Goal: Ask a question

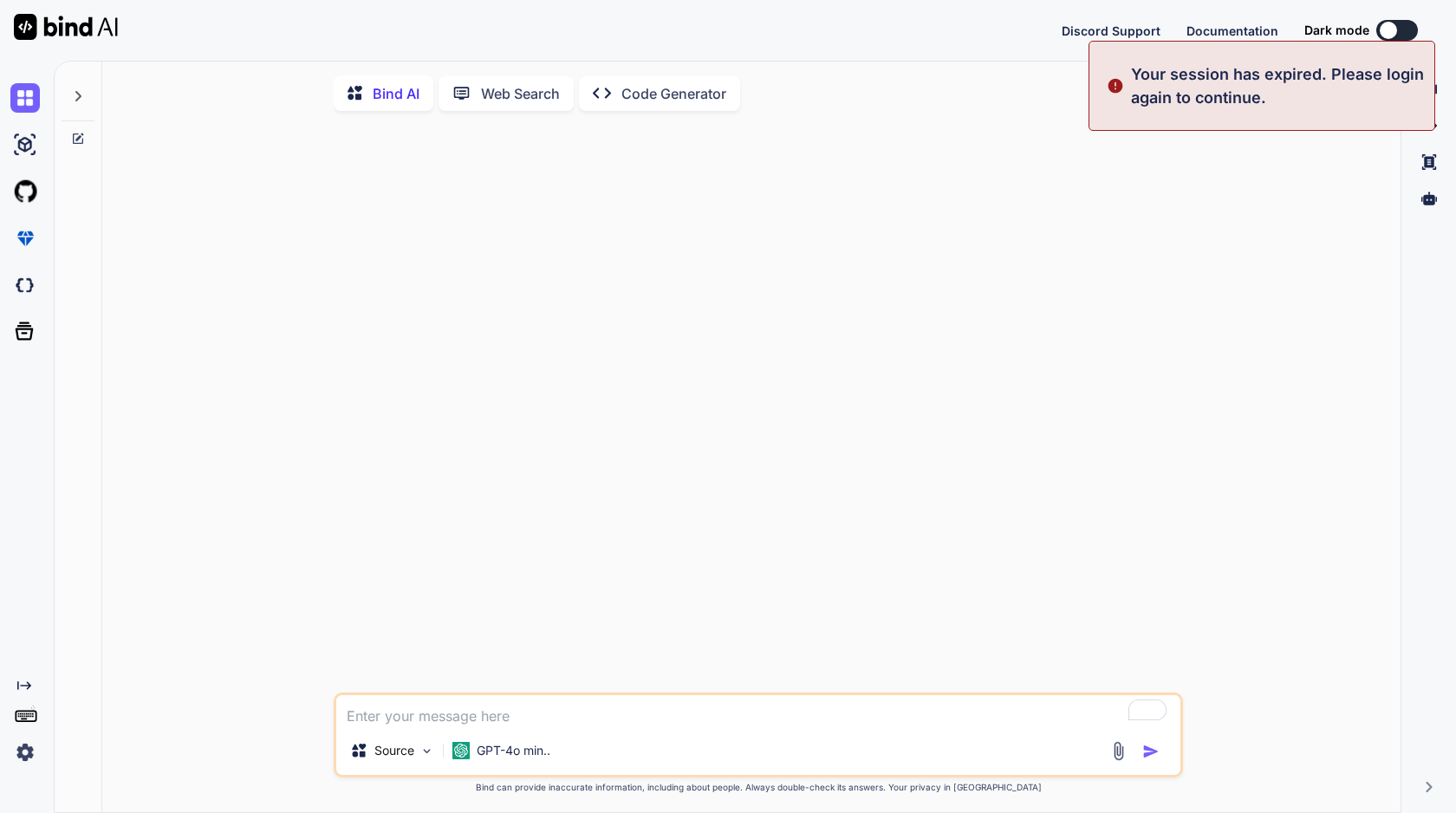
type textarea "x"
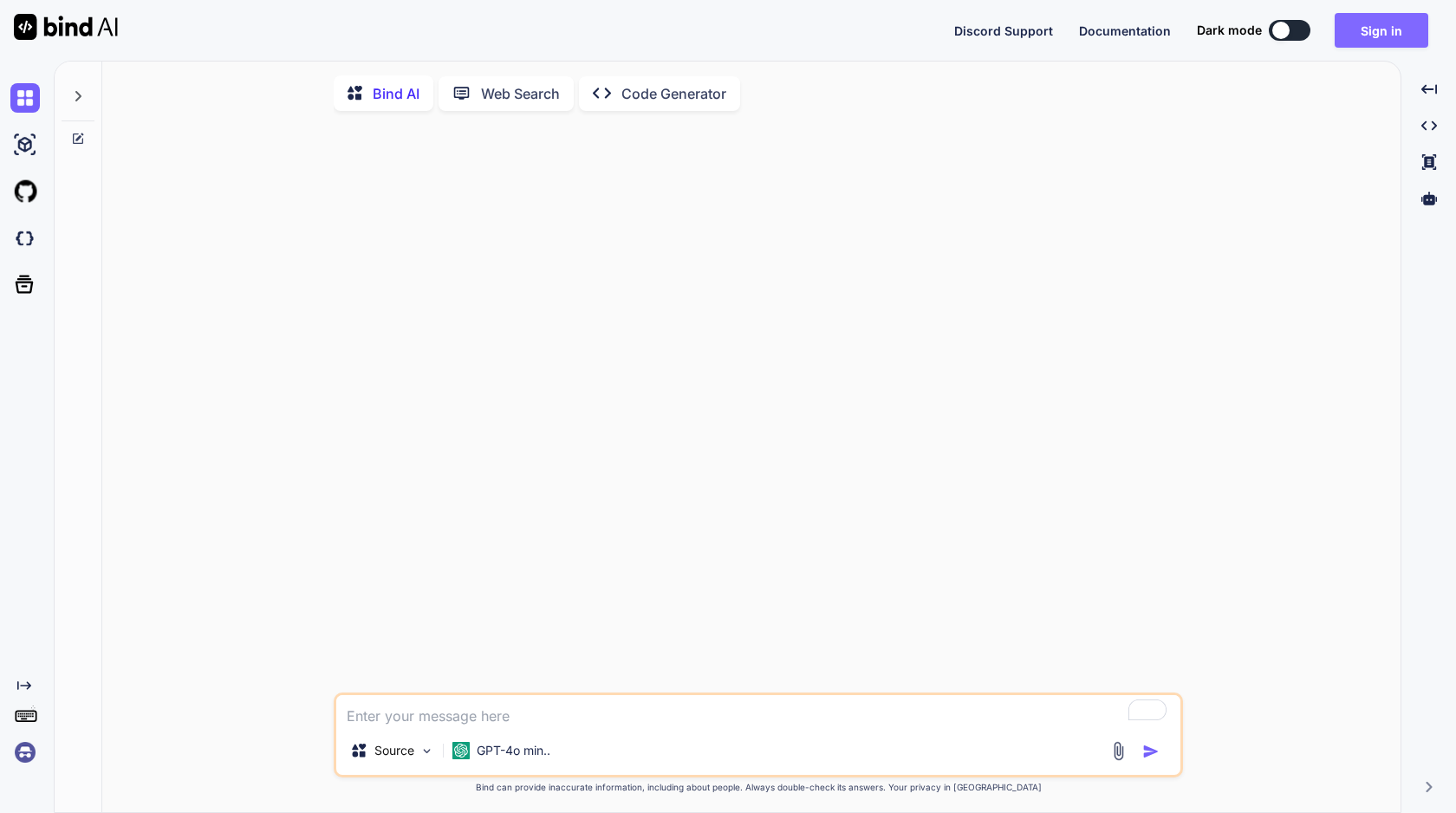
click at [1363, 32] on button "Sign in" at bounding box center [1382, 30] width 94 height 35
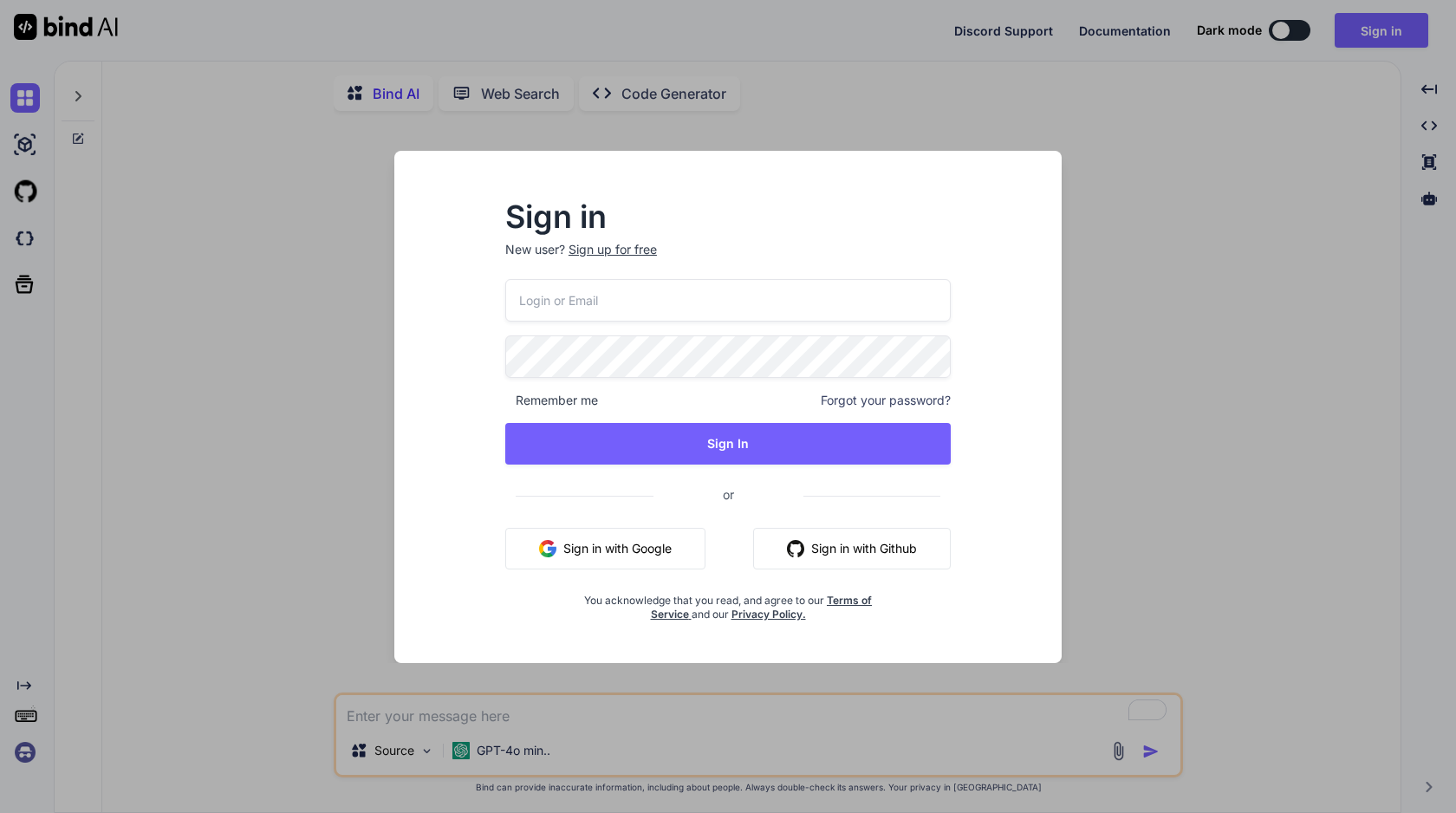
click at [777, 297] on input "email" at bounding box center [727, 300] width 445 height 42
type input "[PERSON_NAME][EMAIL_ADDRESS][DOMAIN_NAME]"
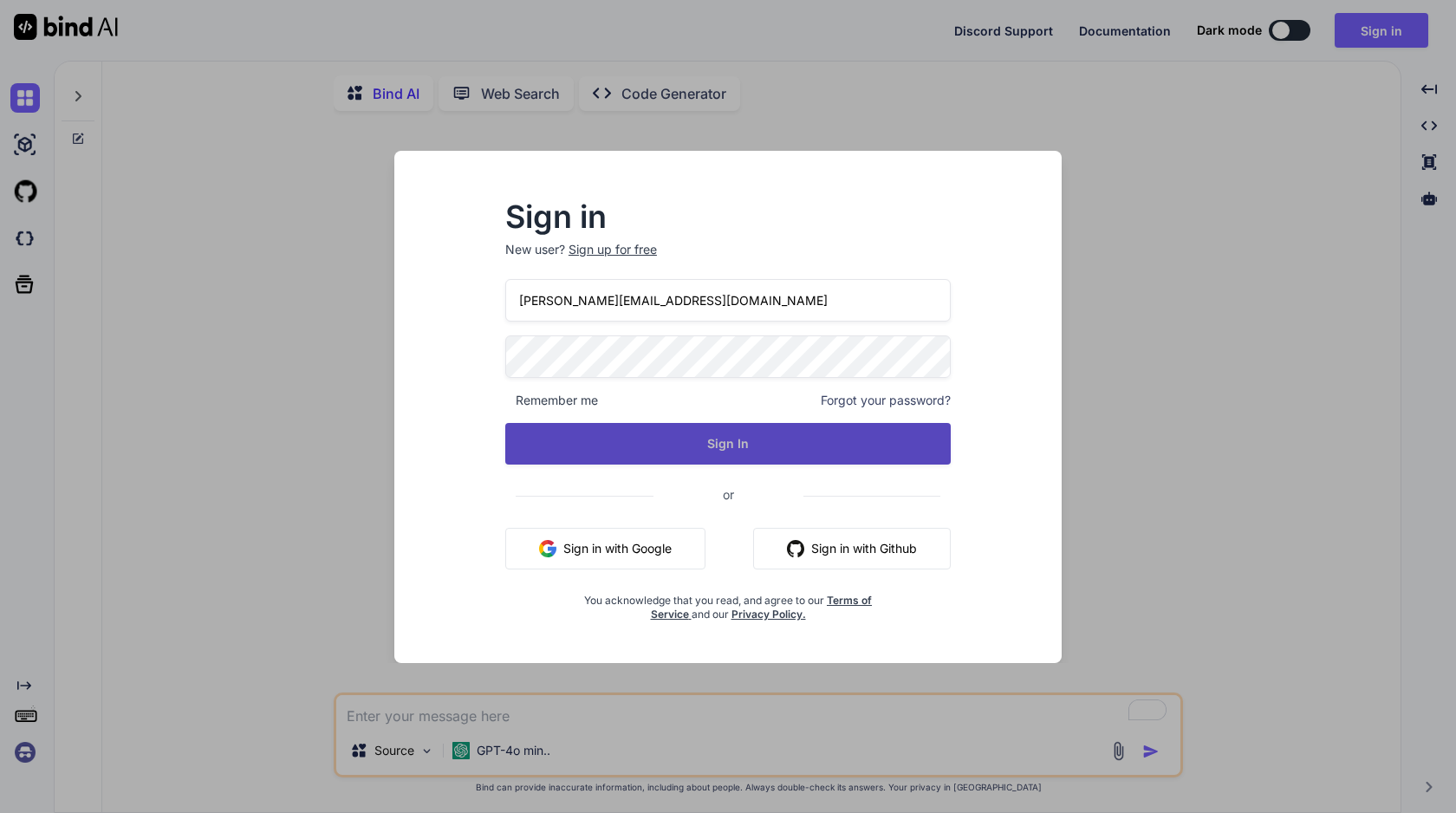
click at [649, 439] on button "Sign In" at bounding box center [727, 443] width 445 height 42
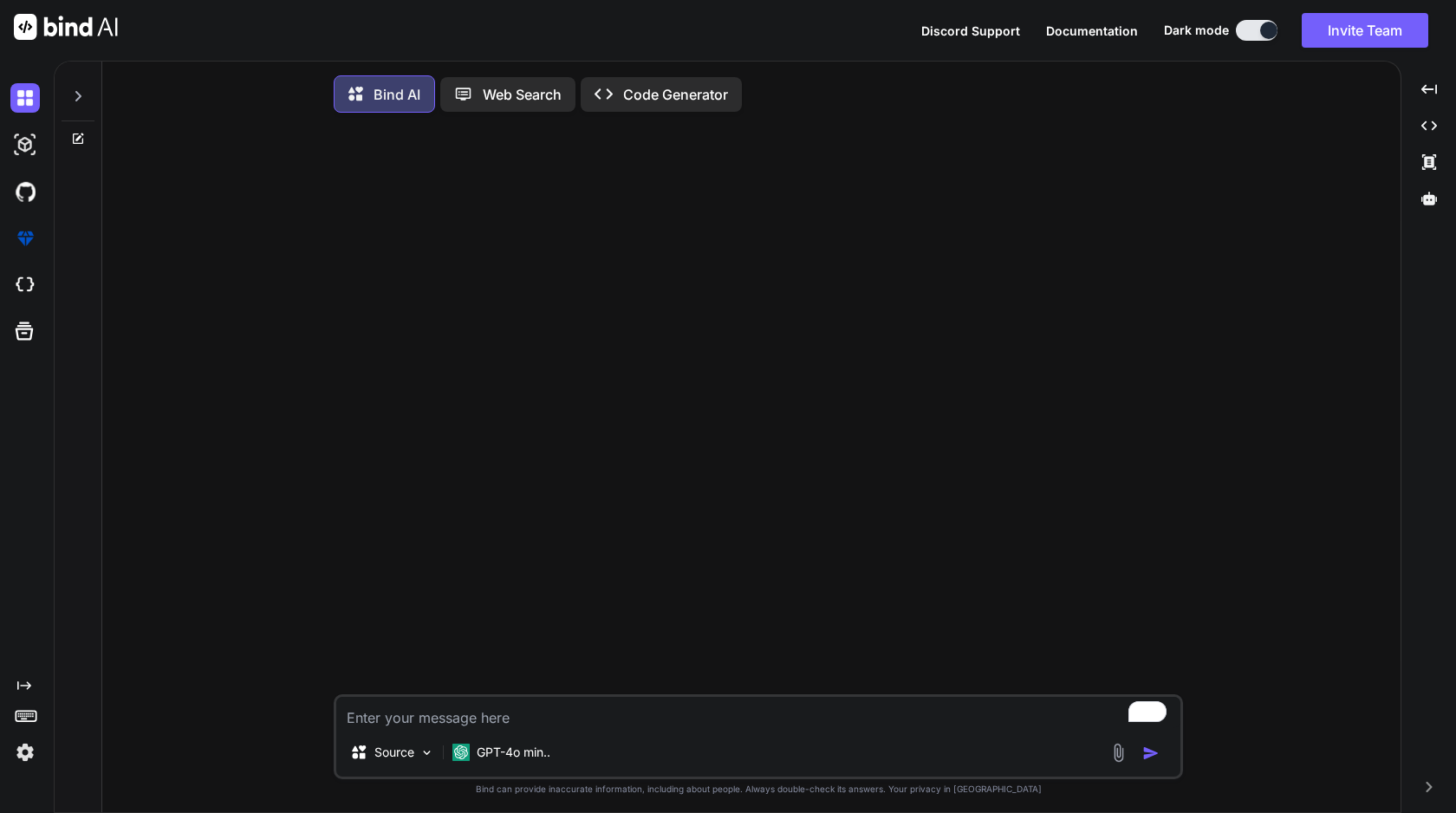
click at [633, 723] on textarea "To enrich screen reader interactions, please activate Accessibility in Grammarl…" at bounding box center [758, 713] width 844 height 31
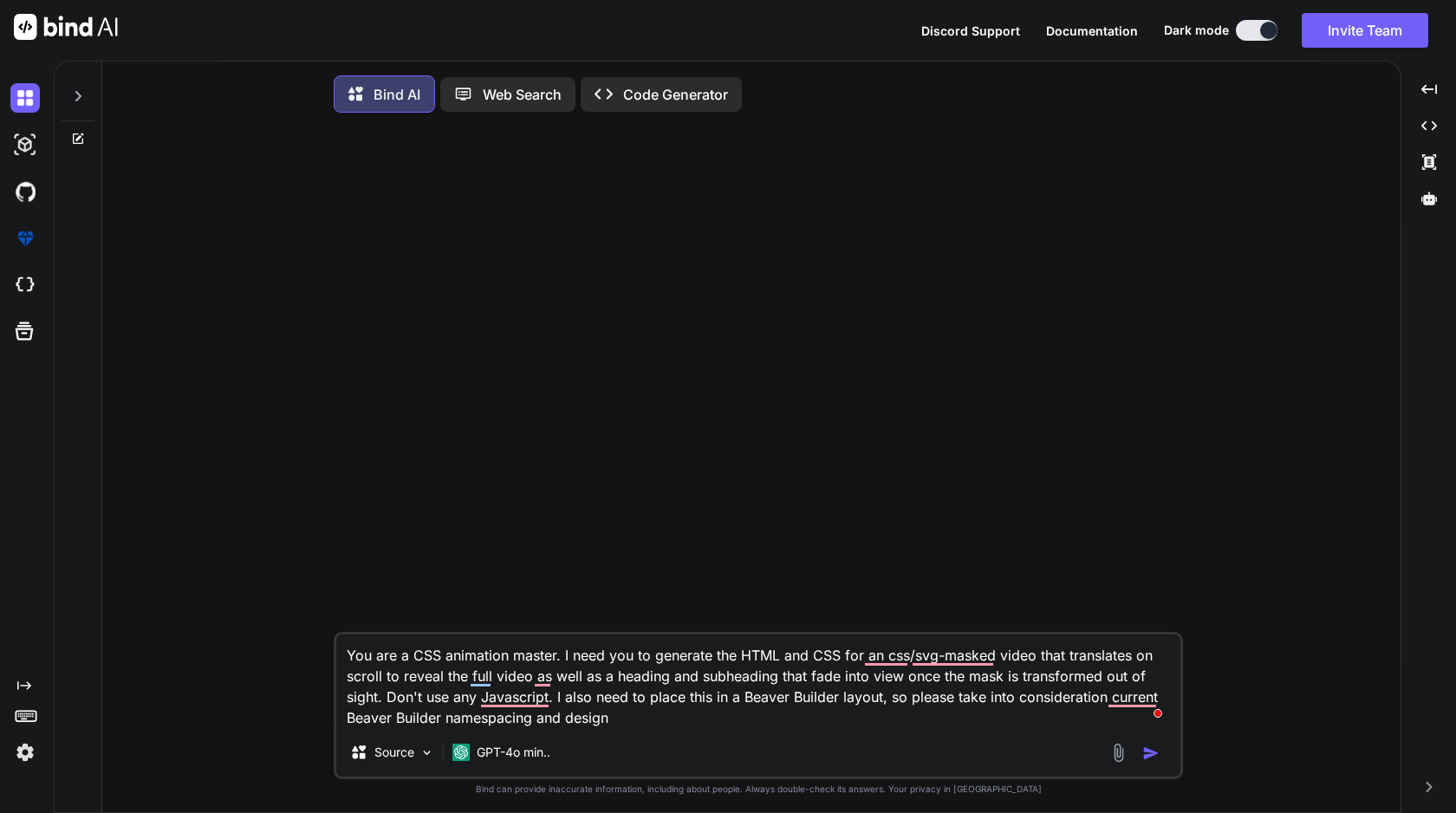
type textarea "You are a CSS animation master. I need you to generate the HTML and CSS for an …"
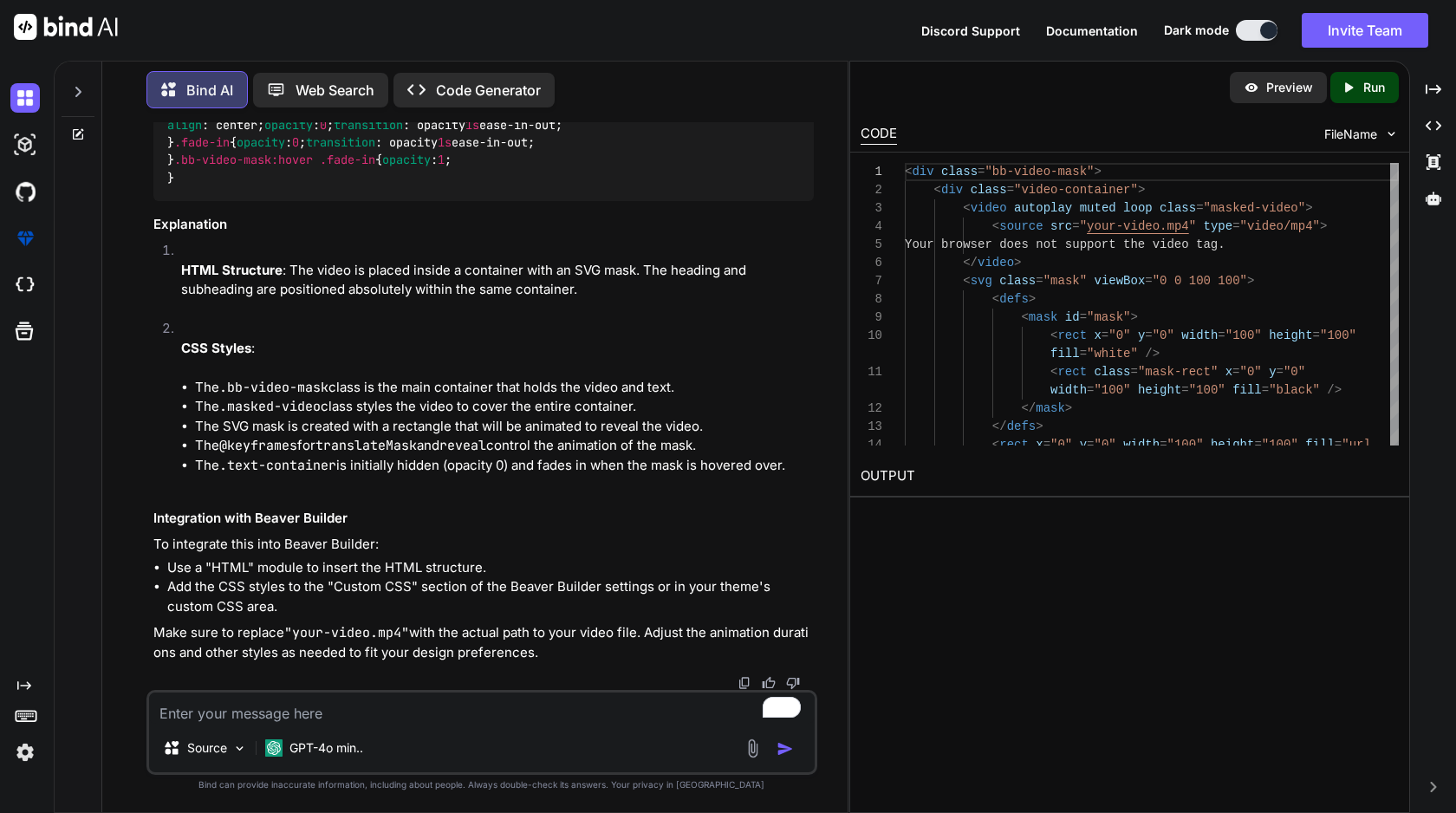
scroll to position [2003, 0]
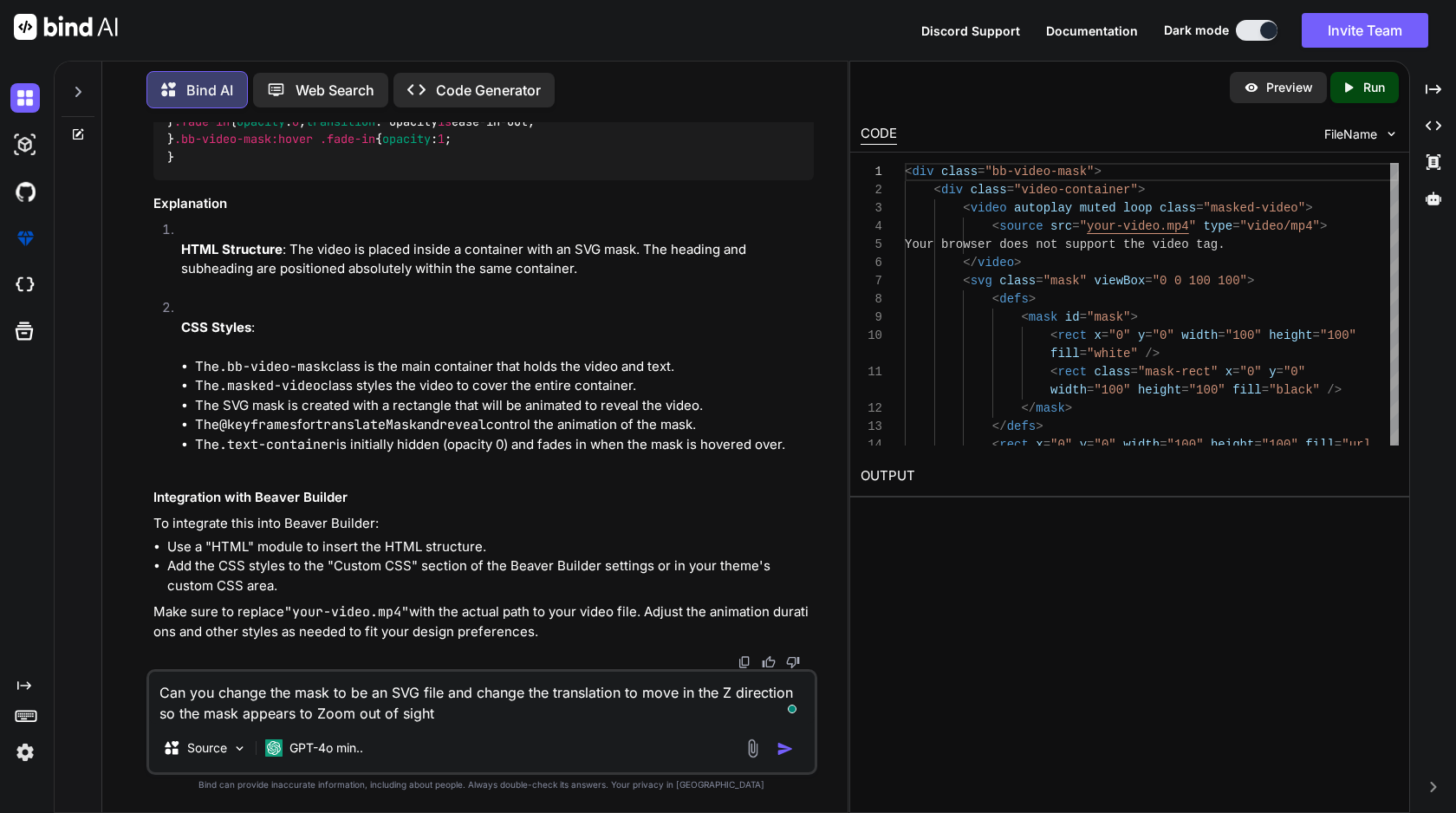
type textarea "Can you change the mask to be an SVG file and change the translation to move in…"
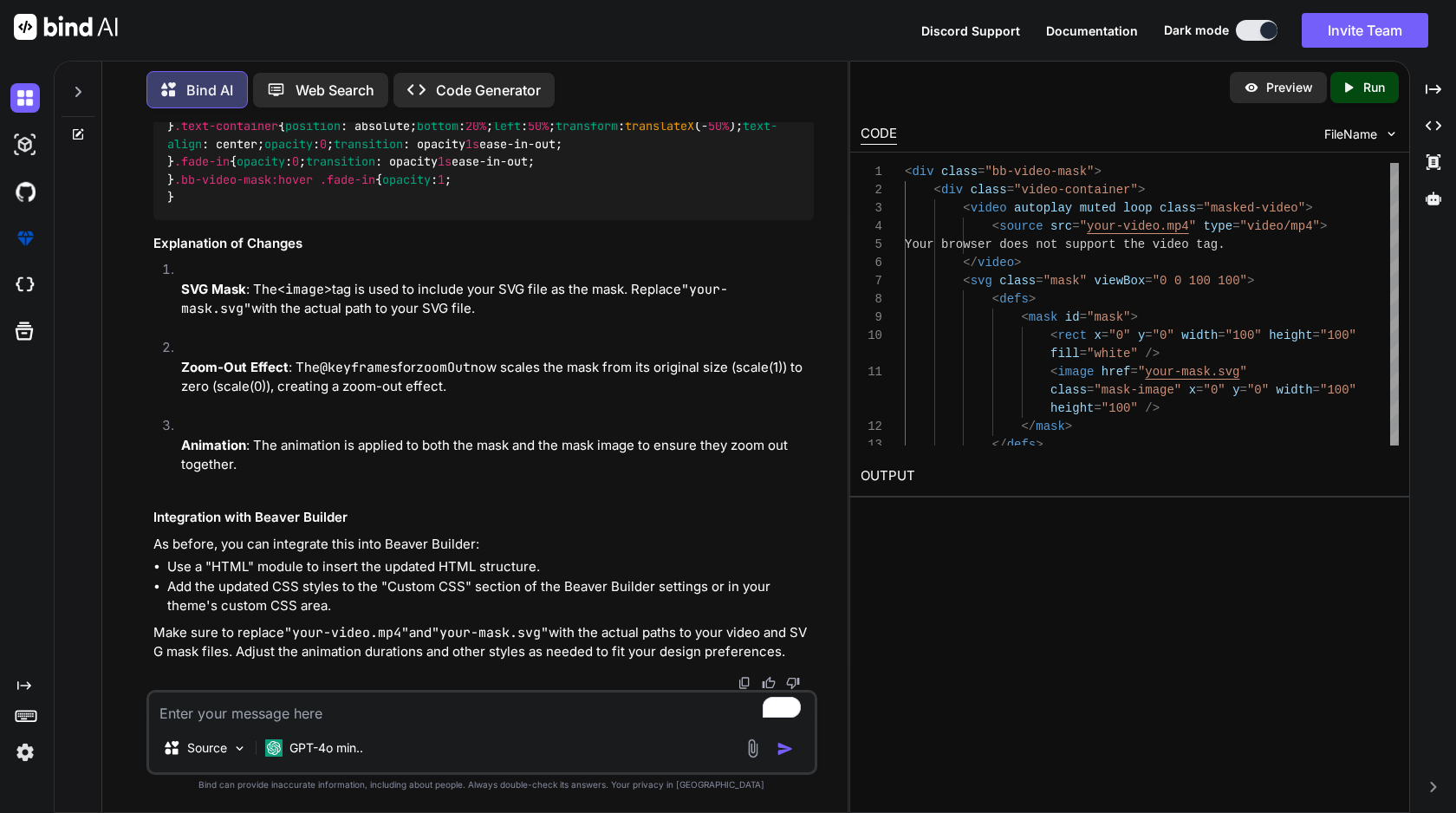
scroll to position [4335, 0]
